Goal: Find specific page/section: Find specific page/section

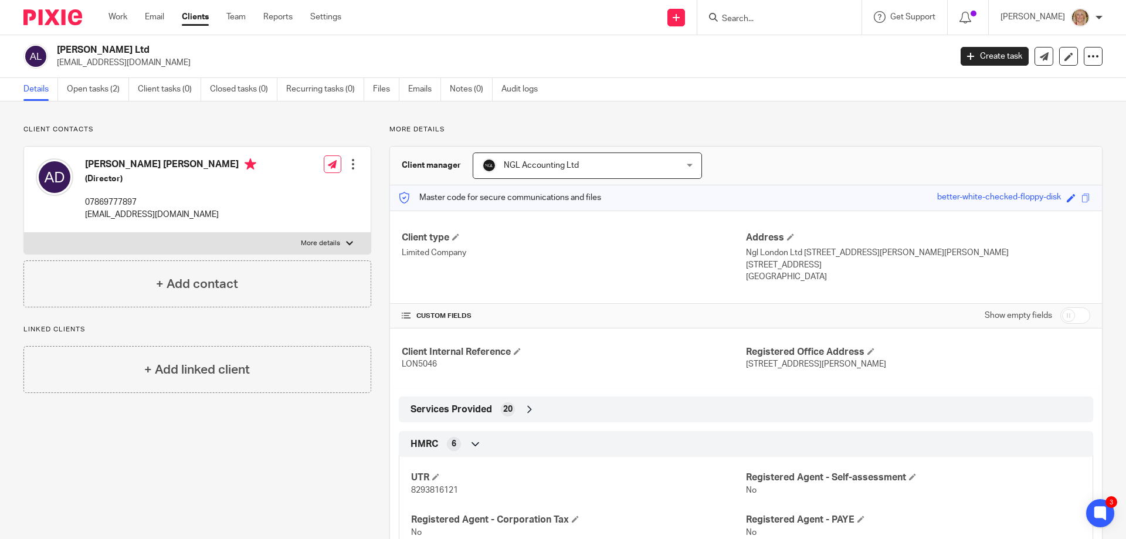
click at [807, 18] on input "Search" at bounding box center [774, 19] width 106 height 11
type input "ngl"
click button "submit" at bounding box center [0, 0] width 0 height 0
click at [810, 93] on link at bounding box center [790, 99] width 145 height 18
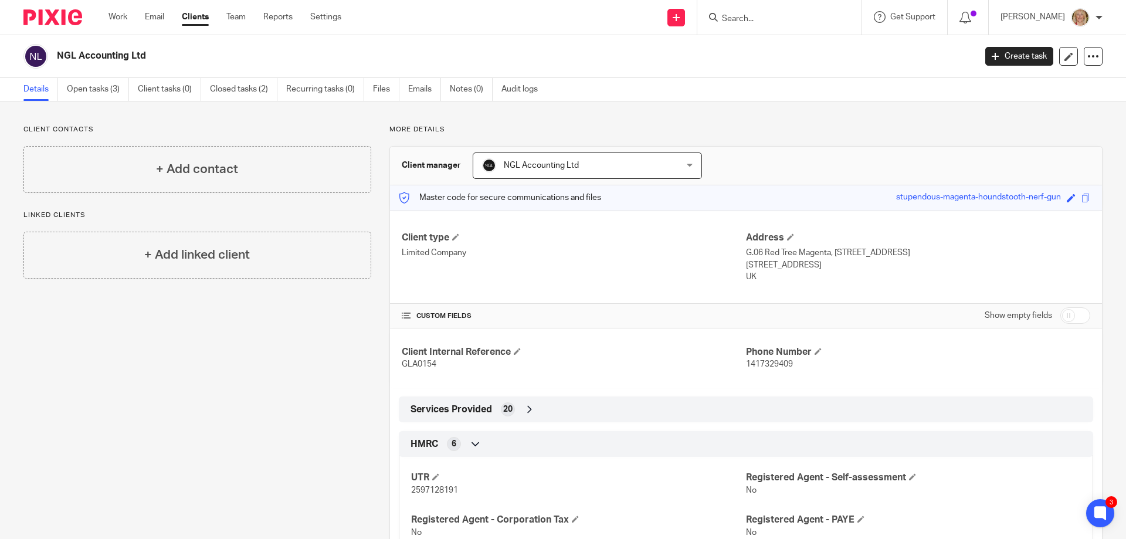
click at [785, 16] on input "Search" at bounding box center [774, 19] width 106 height 11
type input "m"
type input "jmea"
click at [786, 50] on link at bounding box center [790, 46] width 145 height 18
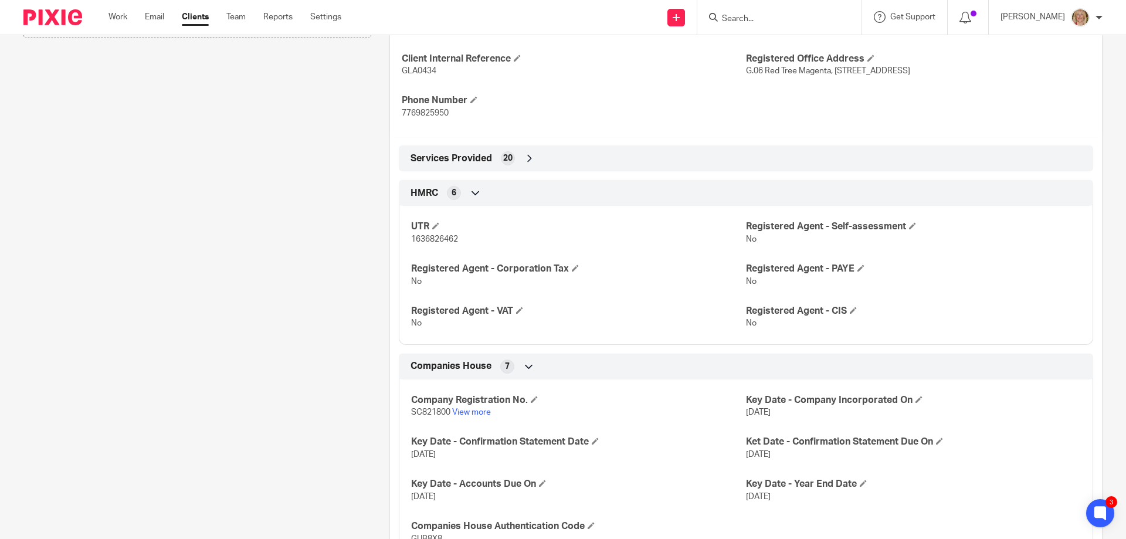
scroll to position [411, 0]
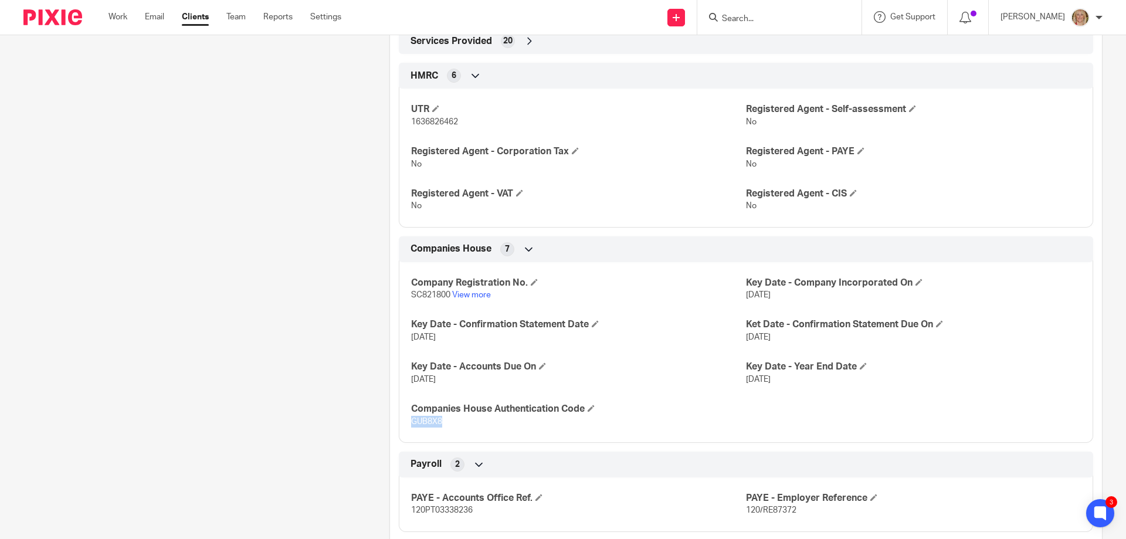
drag, startPoint x: 443, startPoint y: 421, endPoint x: 408, endPoint y: 419, distance: 35.2
click at [411, 419] on p "GUB8X8" at bounding box center [578, 422] width 335 height 12
copy span "GUB8X8"
